Goal: Information Seeking & Learning: Learn about a topic

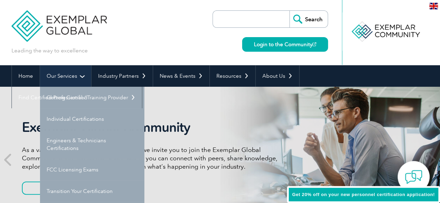
click at [55, 78] on link "Our Services" at bounding box center [65, 76] width 51 height 22
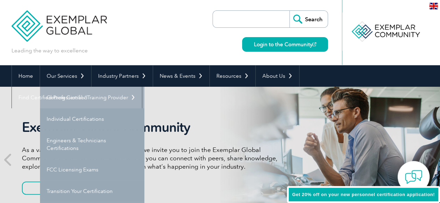
click at [86, 98] on link "Getting Certified" at bounding box center [92, 98] width 104 height 22
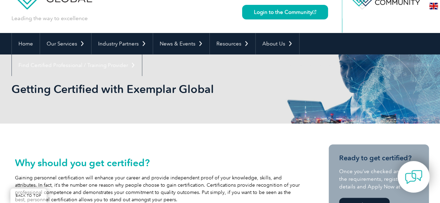
scroll to position [70, 0]
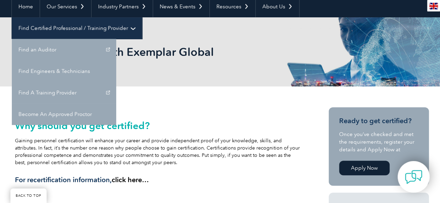
click at [142, 17] on link "Find Certified Professional / Training Provider" at bounding box center [77, 28] width 130 height 22
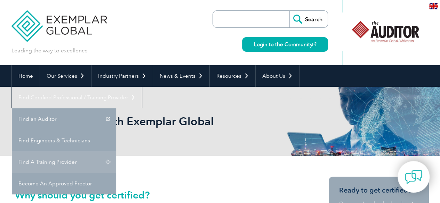
click at [116, 152] on link "Find A Training Provider" at bounding box center [64, 163] width 104 height 22
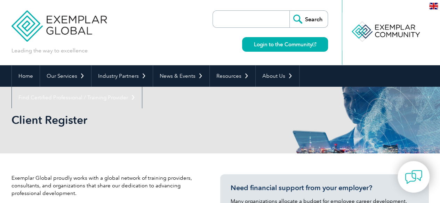
click at [237, 14] on input "search" at bounding box center [252, 19] width 73 height 17
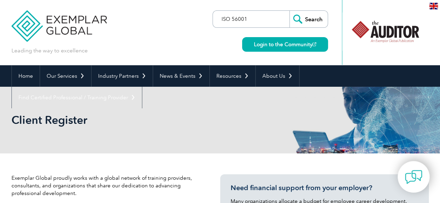
type input "ISO 56001"
click at [289, 11] on input "Search" at bounding box center [308, 19] width 38 height 17
